Goal: Contribute content

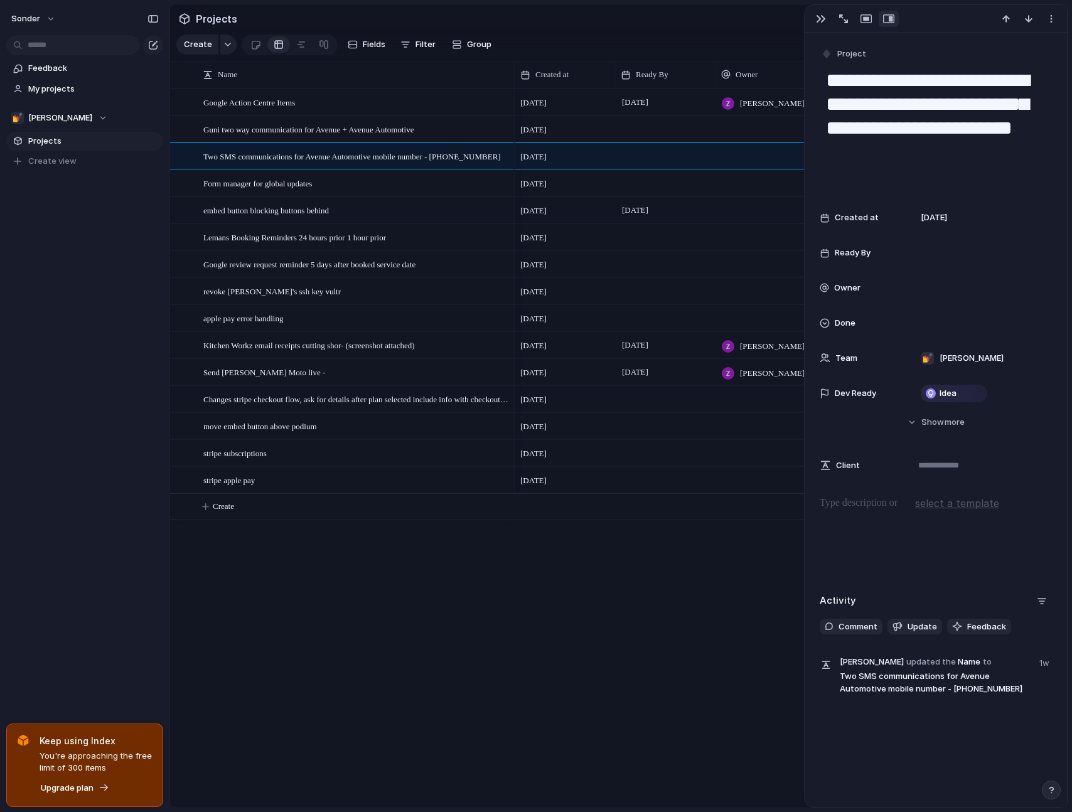
click at [435, 710] on div "Google Action Centre Items Guni two way communication for Avenue + Avenue Autom…" at bounding box center [619, 449] width 898 height 720
click at [284, 632] on div "Google Action Centre Items Guni two way communication for Avenue + Avenue Autom…" at bounding box center [619, 449] width 898 height 720
click at [337, 112] on div "Google Action Centre Items" at bounding box center [356, 103] width 307 height 26
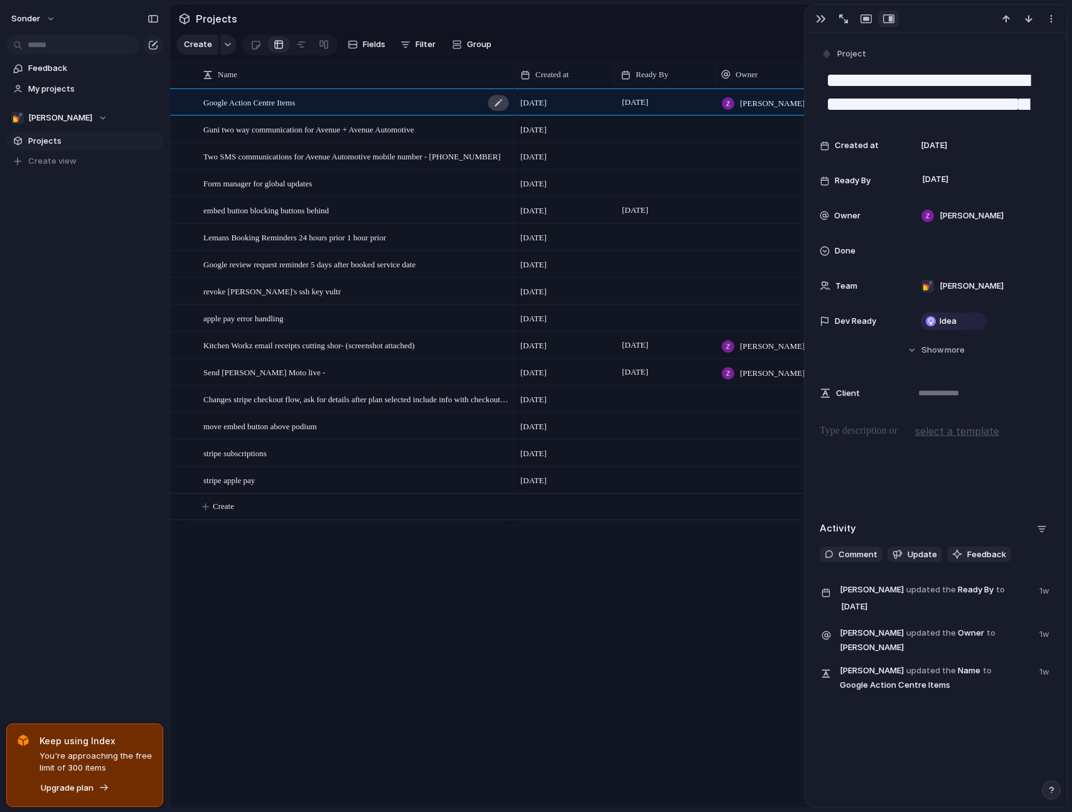
click at [498, 111] on div at bounding box center [498, 103] width 21 height 16
click at [387, 114] on textarea "**********" at bounding box center [354, 113] width 302 height 14
type textarea "**********"
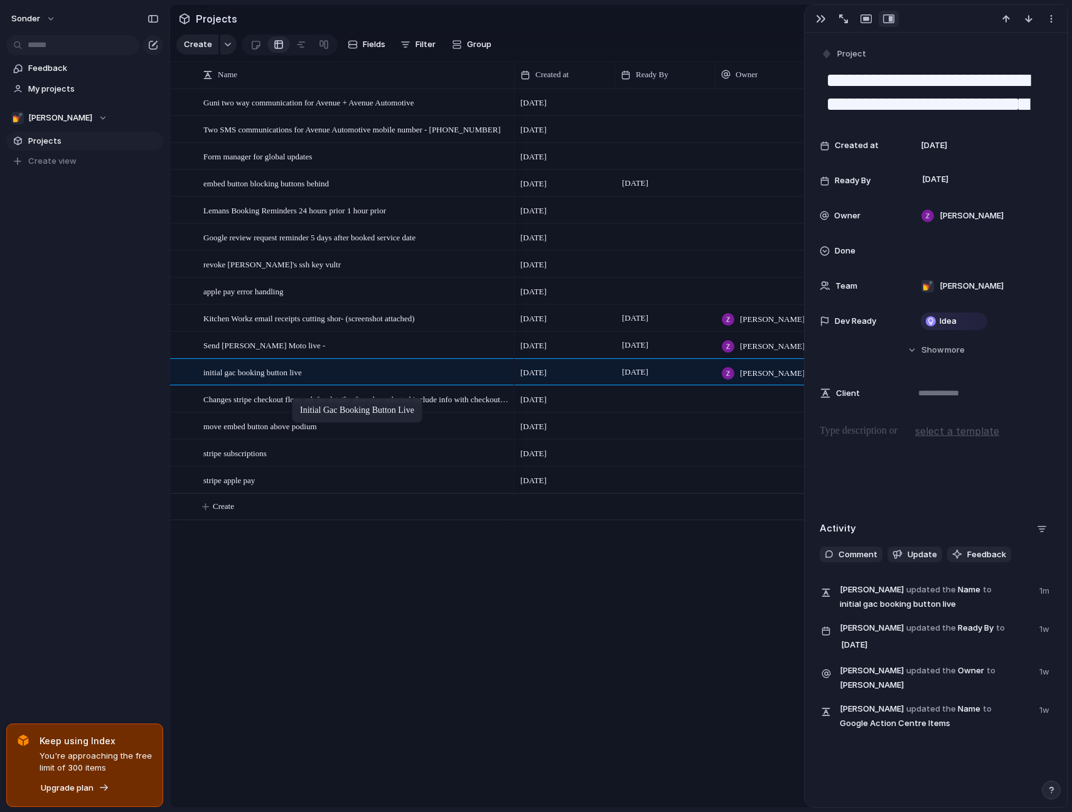
drag, startPoint x: 281, startPoint y: 107, endPoint x: 298, endPoint y: 401, distance: 293.7
click at [828, 20] on button "button" at bounding box center [821, 19] width 20 height 16
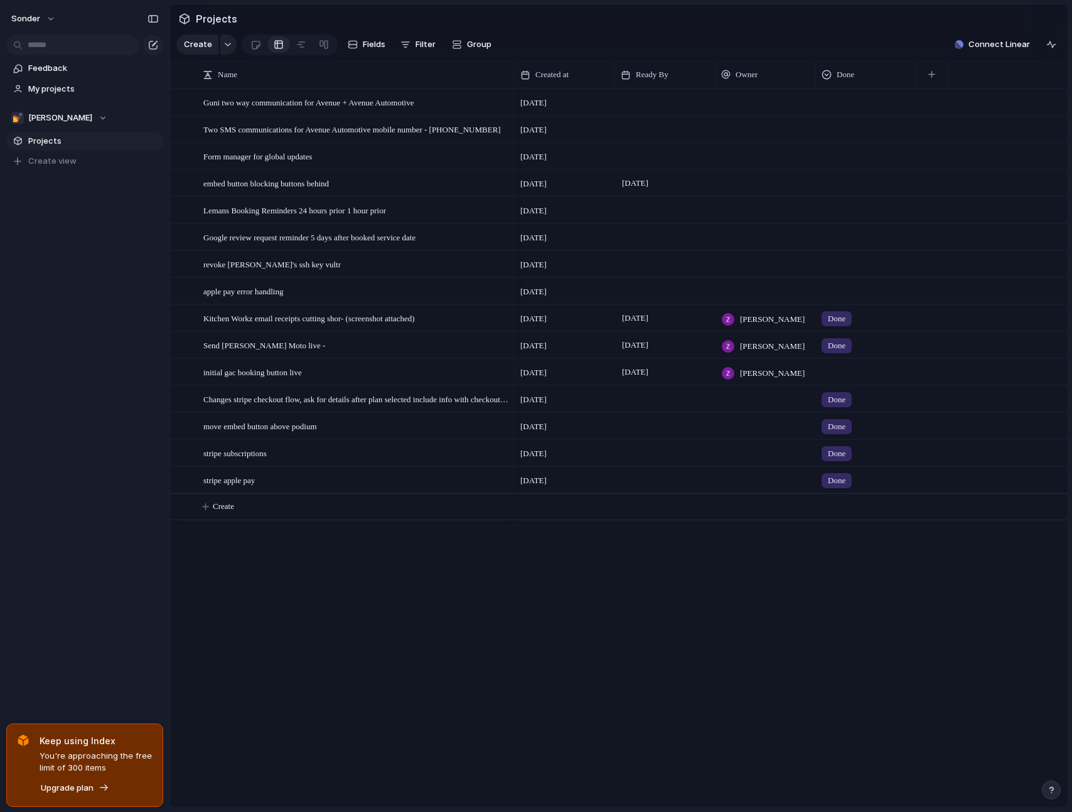
click at [826, 380] on div at bounding box center [866, 370] width 99 height 21
click at [849, 457] on span "Done" at bounding box center [841, 456] width 21 height 13
drag, startPoint x: 463, startPoint y: 382, endPoint x: 468, endPoint y: 315, distance: 67.4
click at [229, 513] on span "Create" at bounding box center [223, 506] width 21 height 13
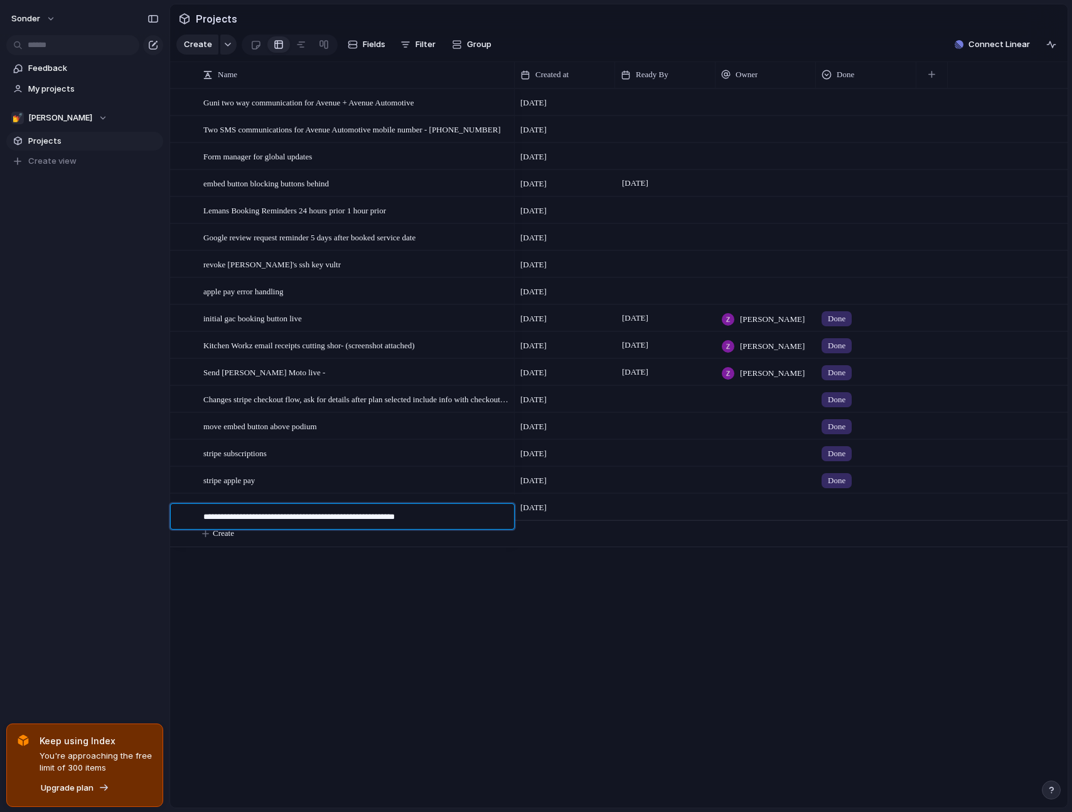
type textarea "**********"
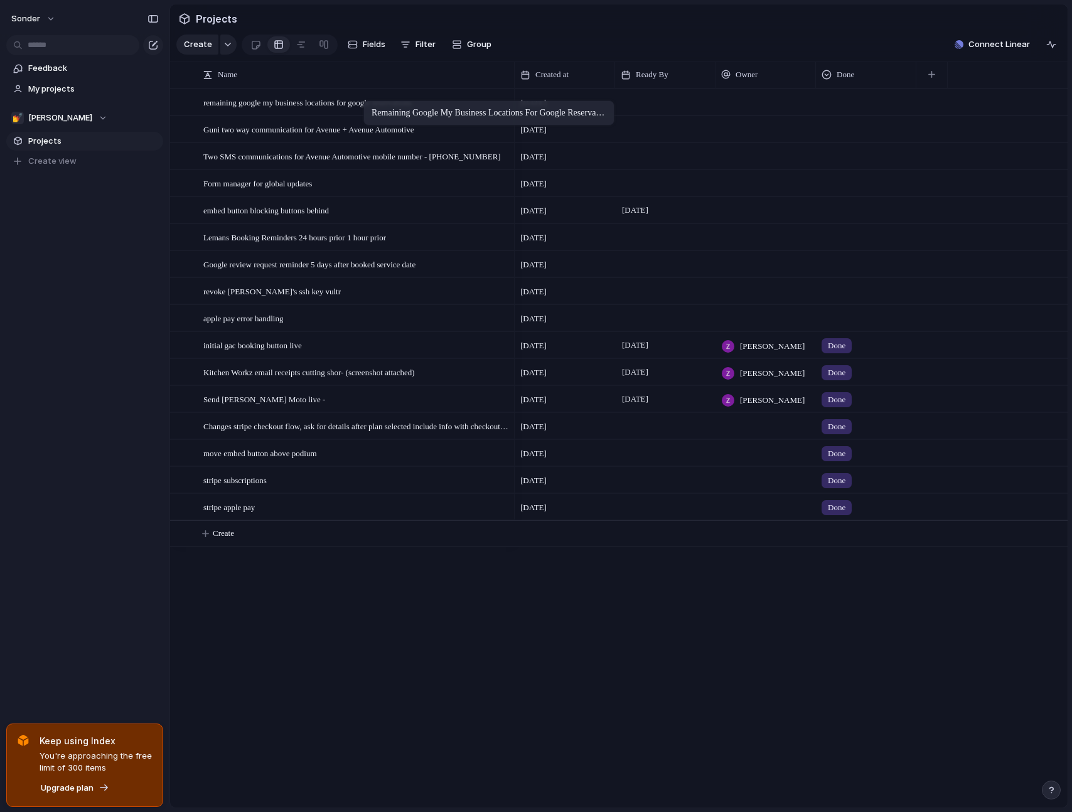
drag, startPoint x: 391, startPoint y: 516, endPoint x: 369, endPoint y: 103, distance: 413.7
click at [478, 617] on div "initial gac booking button live Guni two way communication for Avenue + Avenue …" at bounding box center [618, 449] width 897 height 720
click at [391, 564] on div "initial gac booking button live Guni two way communication for Avenue + Avenue …" at bounding box center [618, 449] width 897 height 720
click at [238, 607] on div "initial gac booking button live Guni two way communication for Avenue + Avenue …" at bounding box center [618, 449] width 897 height 720
click at [314, 738] on div "initial gac booking button live Guni two way communication for Avenue + Avenue …" at bounding box center [618, 449] width 897 height 720
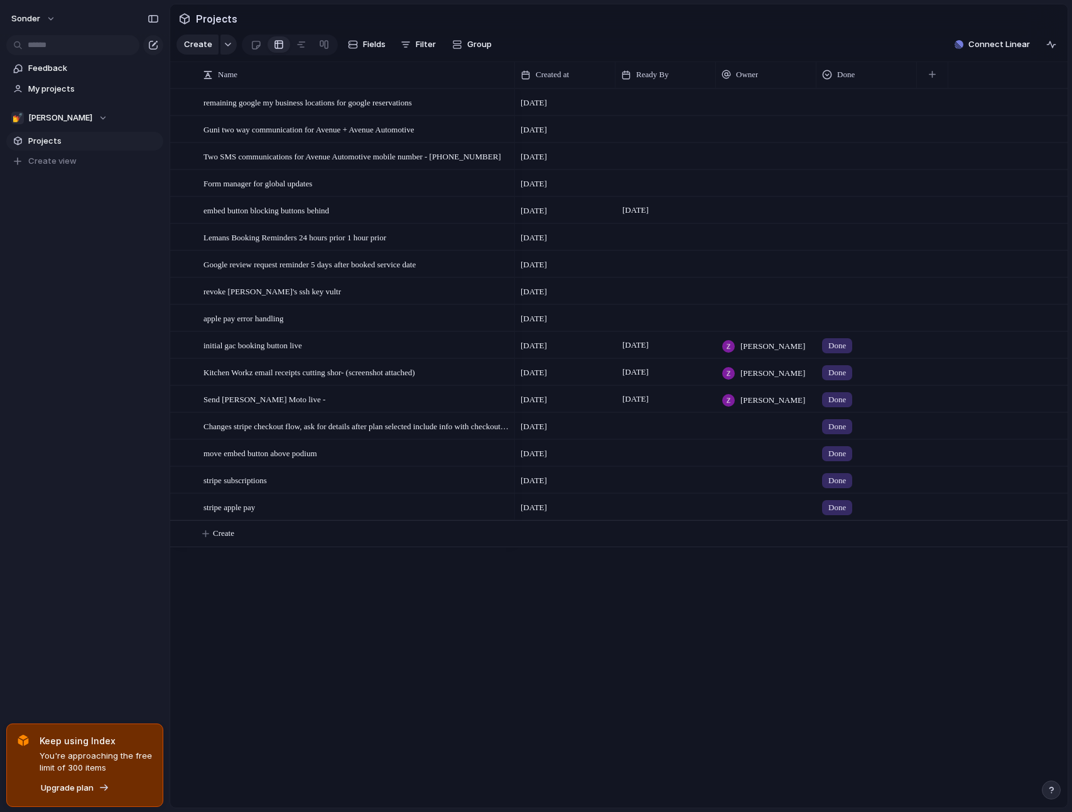
click at [214, 638] on div "initial gac booking button live Guni two way communication for Avenue + Avenue …" at bounding box center [618, 449] width 897 height 720
